Goal: Find contact information: Find contact information

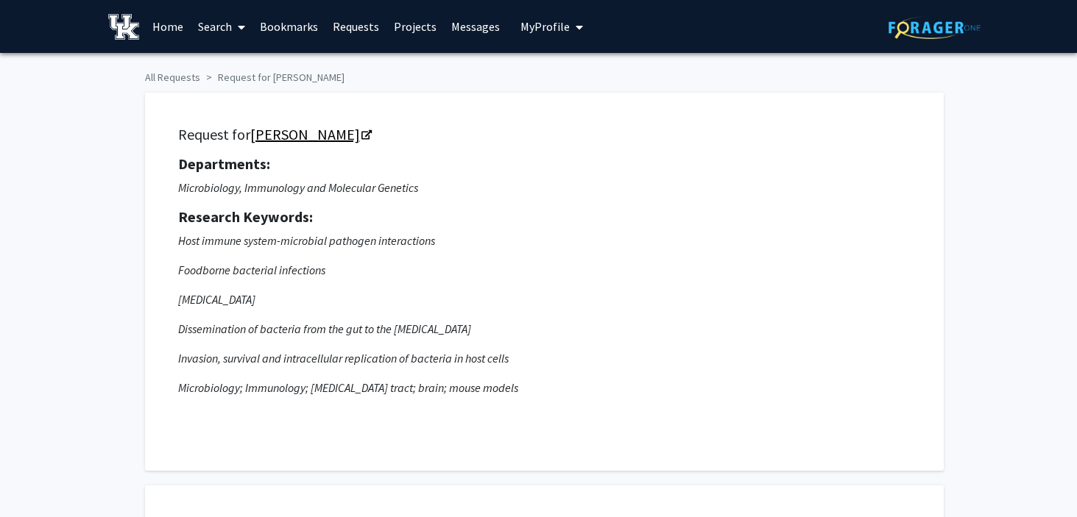
click at [361, 133] on icon "Opens in a new tab" at bounding box center [366, 136] width 10 height 10
click at [295, 131] on link "[PERSON_NAME]" at bounding box center [310, 134] width 120 height 18
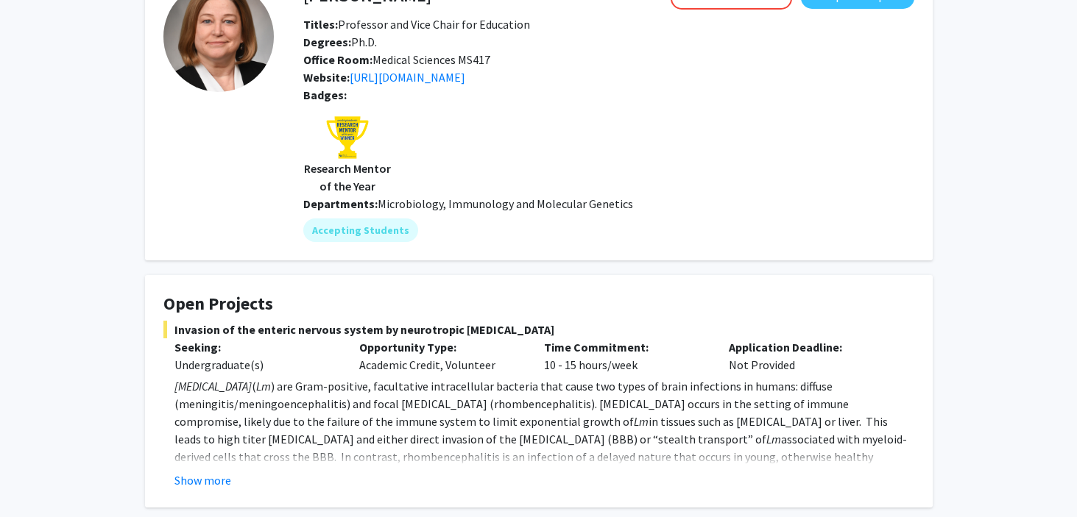
scroll to position [127, 0]
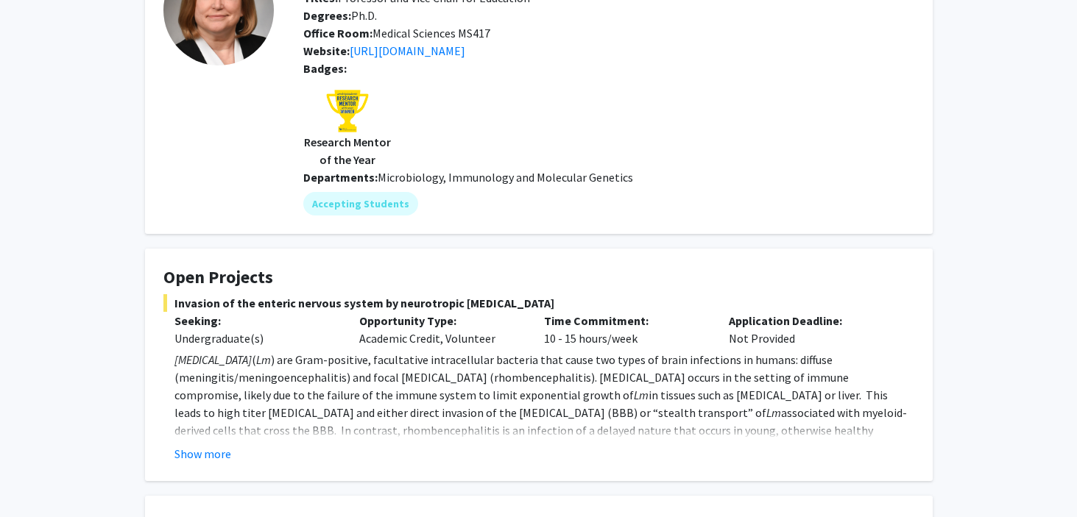
click at [219, 456] on button "Show more" at bounding box center [202, 454] width 57 height 18
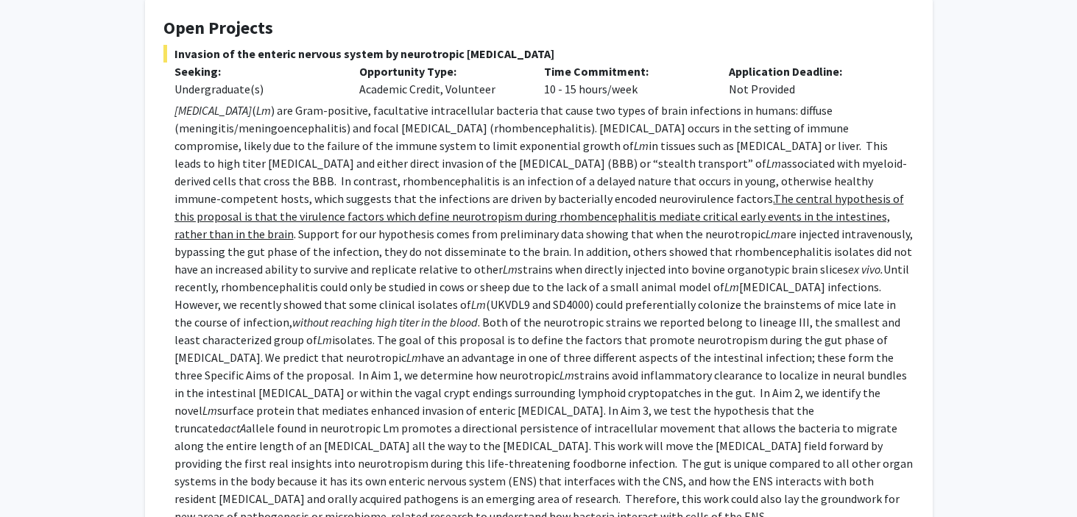
scroll to position [381, 0]
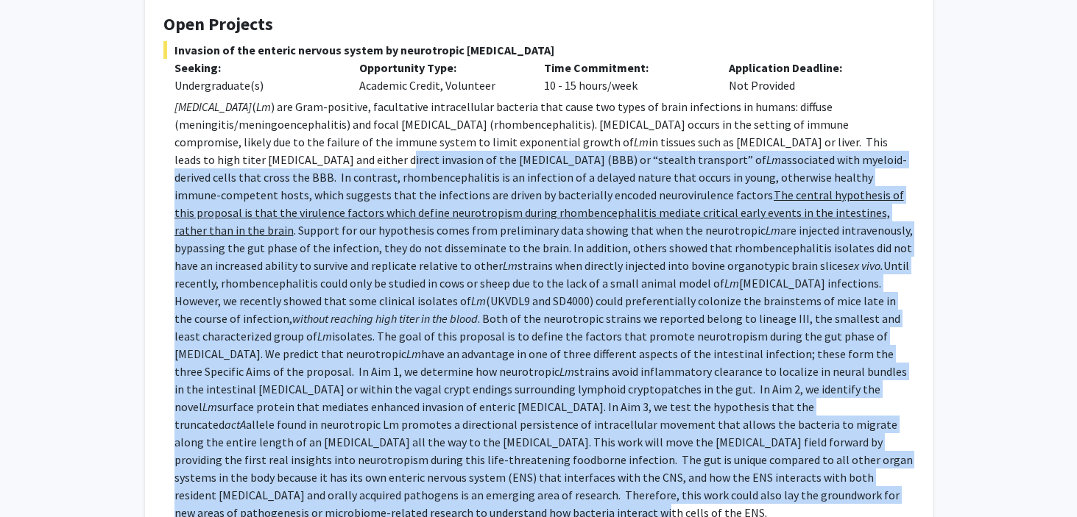
drag, startPoint x: 516, startPoint y: 488, endPoint x: 188, endPoint y: 145, distance: 474.8
click at [195, 159] on p "[MEDICAL_DATA] ( Lm ) are Gram-positive, facultative intracellular bacteria tha…" at bounding box center [544, 310] width 740 height 424
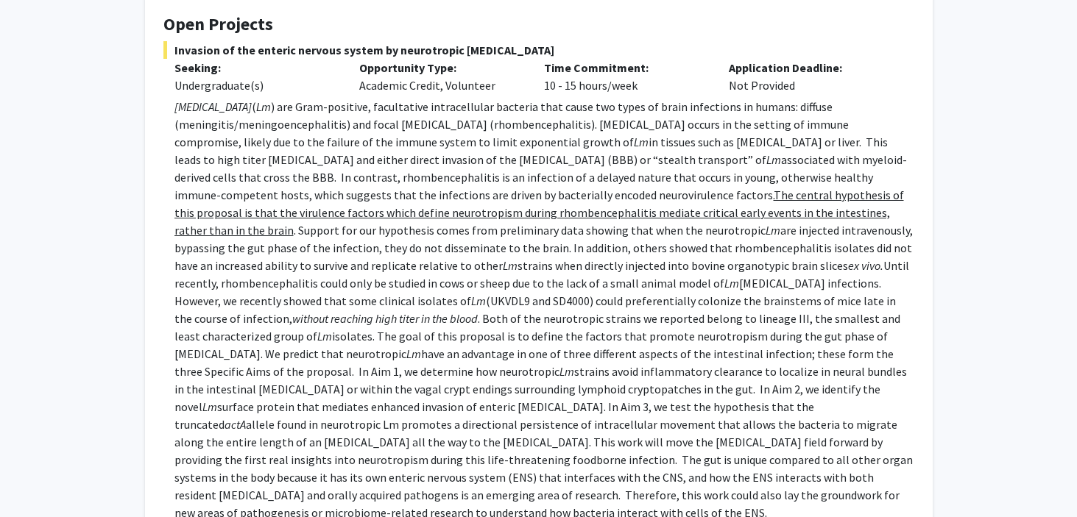
click at [178, 86] on div "Undergraduate(s)" at bounding box center [255, 86] width 163 height 18
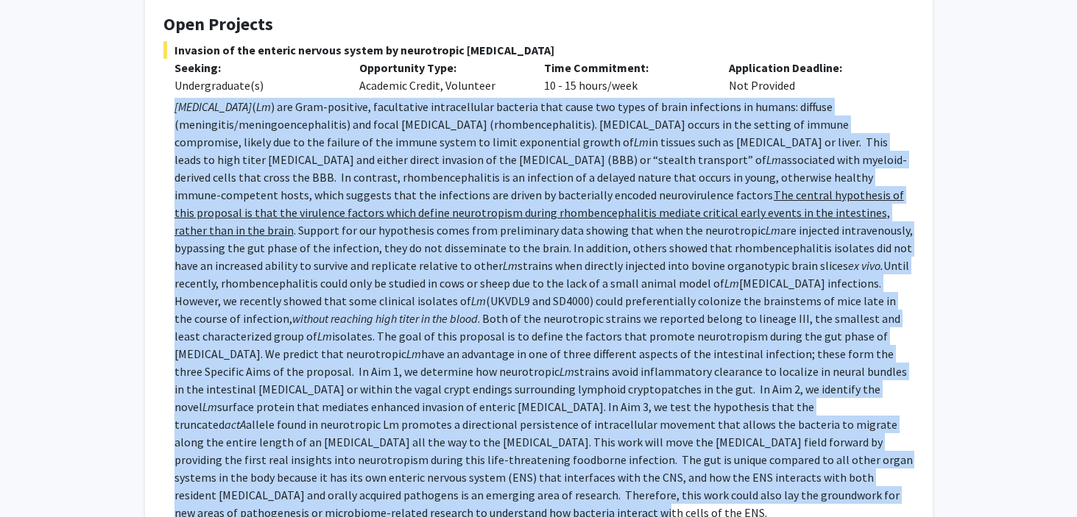
drag, startPoint x: 168, startPoint y: 110, endPoint x: 562, endPoint y: 498, distance: 553.8
click at [562, 498] on fg-read-more "[MEDICAL_DATA] ( Lm ) are Gram-positive, facultative intracellular bacteria tha…" at bounding box center [538, 339] width 751 height 483
copy p "Loremips dolorsitametc ( Ad ) eli Sedd-eiusmodt, incididuntu laboreetdolor magn…"
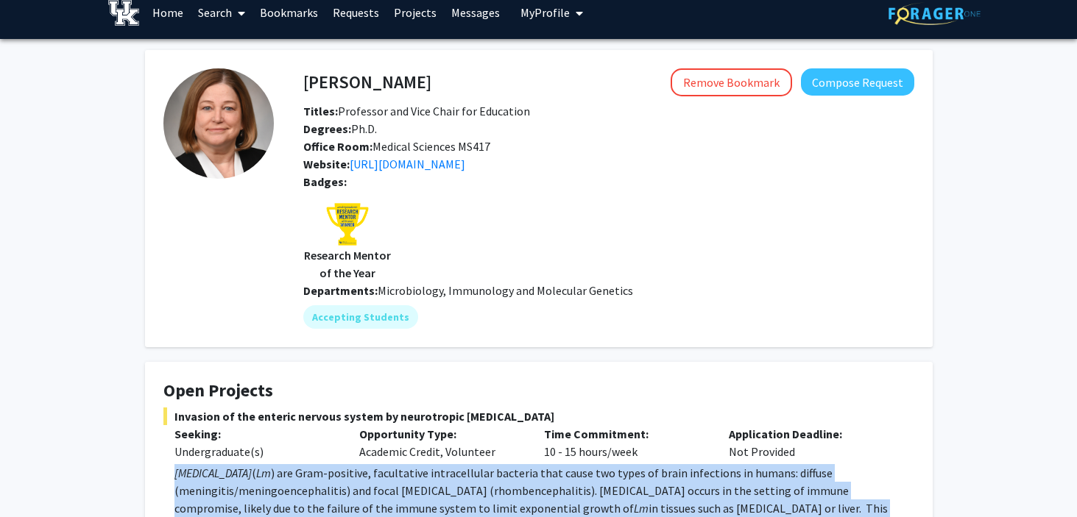
scroll to position [3, 0]
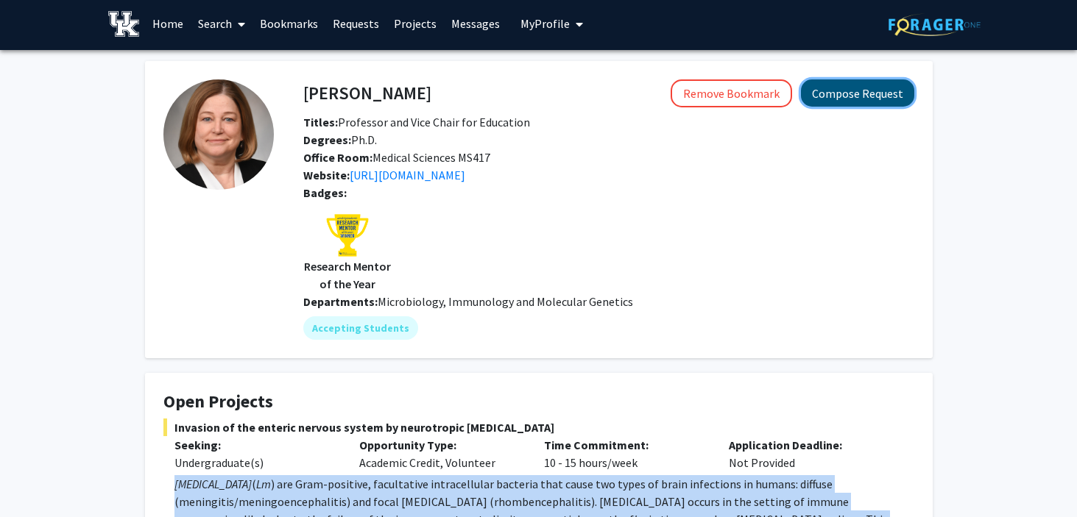
click at [865, 100] on button "Compose Request" at bounding box center [857, 92] width 113 height 27
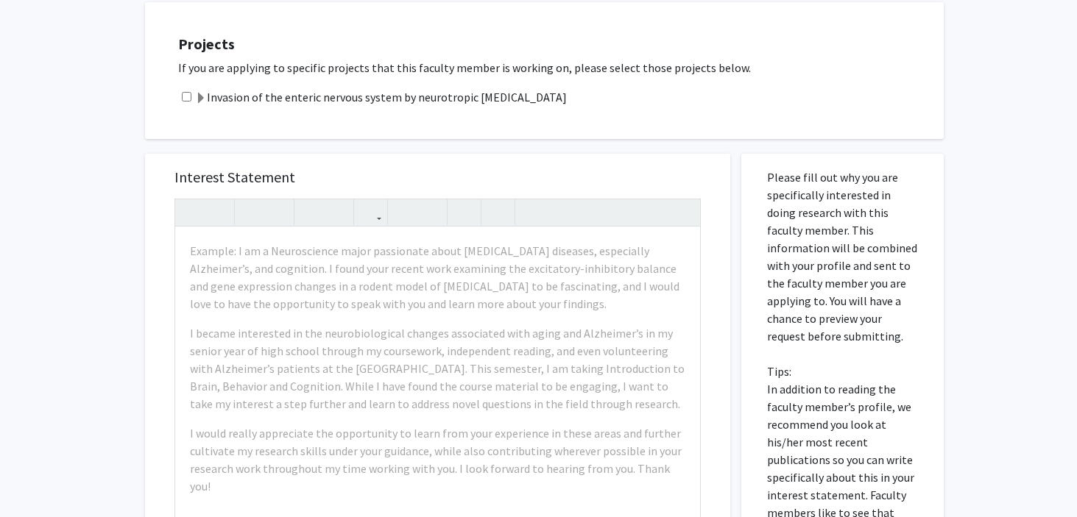
scroll to position [491, 0]
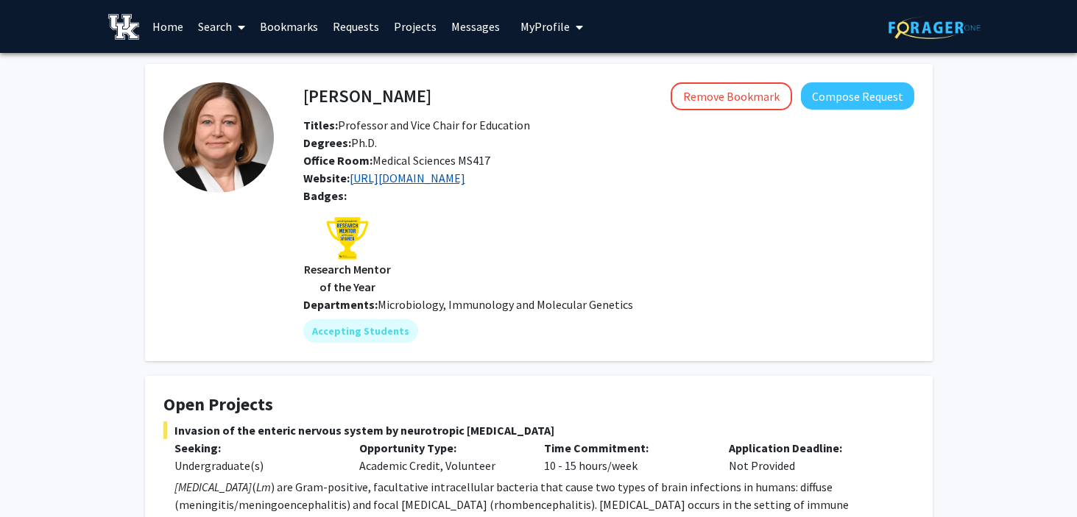
click at [395, 183] on link "[URL][DOMAIN_NAME]" at bounding box center [408, 178] width 116 height 15
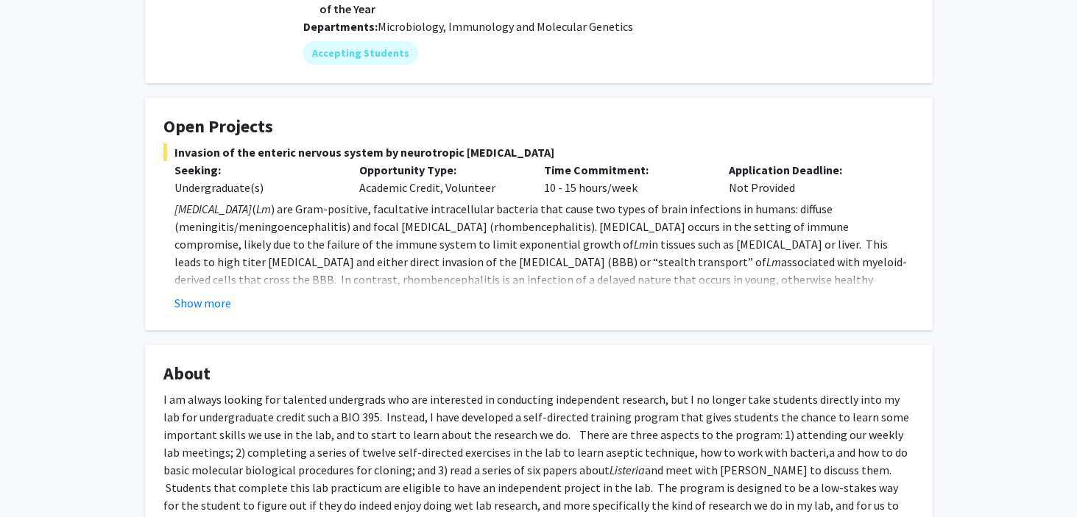
scroll to position [370, 0]
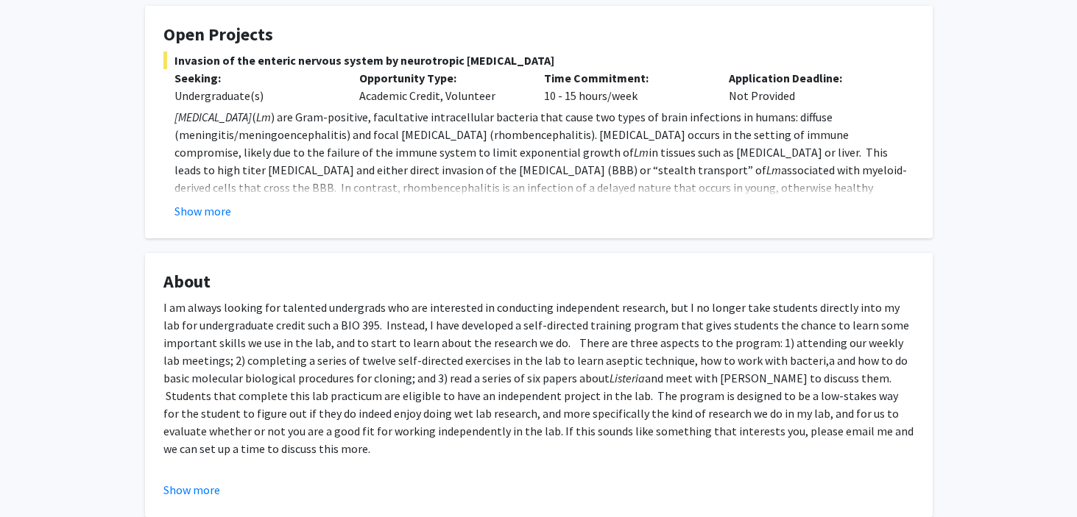
click at [212, 198] on fg-read-more "[MEDICAL_DATA] ( Lm ) are Gram-positive, facultative intracellular bacteria tha…" at bounding box center [538, 164] width 751 height 112
click at [195, 221] on fg-card "Open Projects Invasion of the enteric nervous system by neurotropic [MEDICAL_DA…" at bounding box center [539, 122] width 788 height 233
click at [205, 206] on button "Show more" at bounding box center [202, 211] width 57 height 18
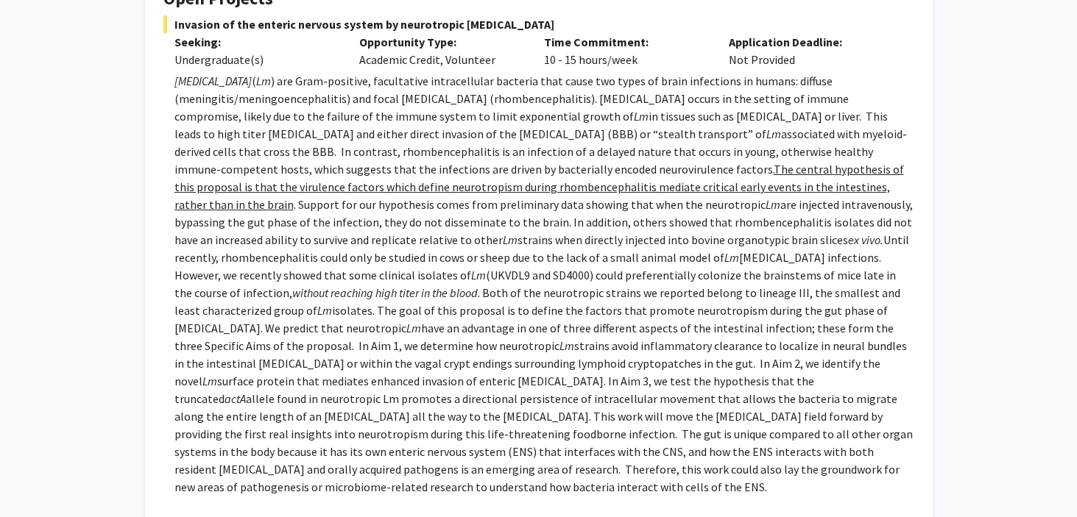
scroll to position [413, 0]
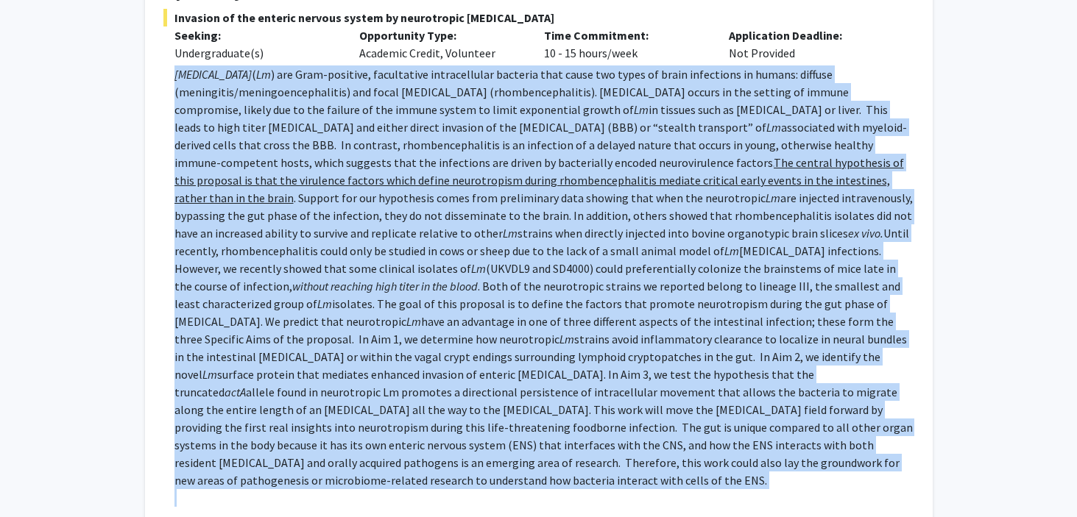
drag, startPoint x: 169, startPoint y: 72, endPoint x: 541, endPoint y: 479, distance: 551.7
click at [541, 479] on fg-read-more "[MEDICAL_DATA] ( Lm ) are Gram-positive, facultative intracellular bacteria tha…" at bounding box center [538, 307] width 751 height 483
copy p "Loremips dolorsitametc ( Ad ) eli Sedd-eiusmodt, incididuntu laboreetdolor magn…"
